Goal: Information Seeking & Learning: Check status

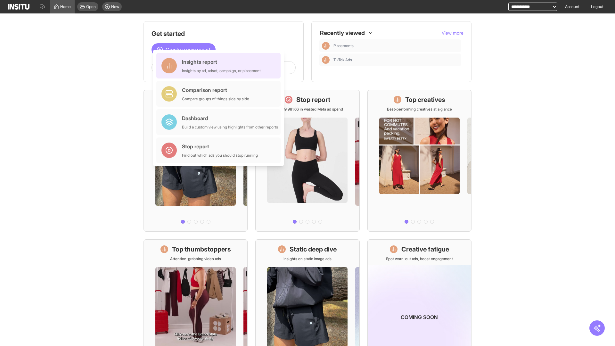
click at [220, 66] on div "Insights report Insights by ad, adset, campaign, or placement" at bounding box center [221, 65] width 79 height 15
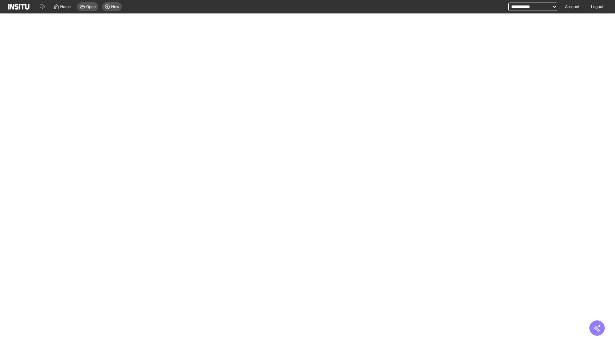
select select "**"
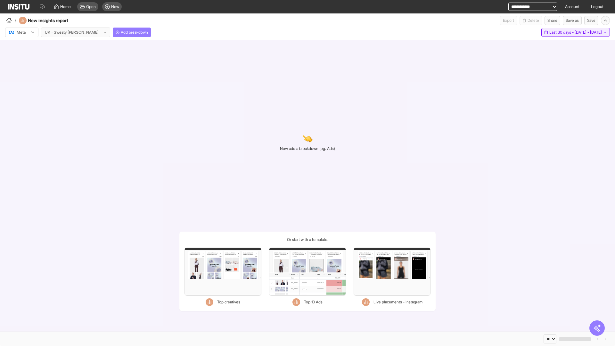
click at [561, 32] on span "Last 30 days - [DATE] - [DATE]" at bounding box center [575, 32] width 53 height 5
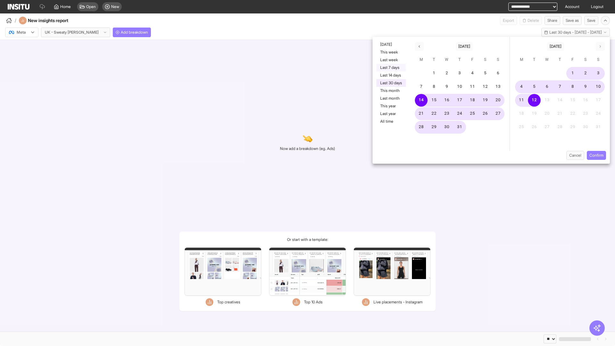
click at [390, 68] on button "Last 7 days" at bounding box center [390, 68] width 29 height 8
